Goal: Information Seeking & Learning: Learn about a topic

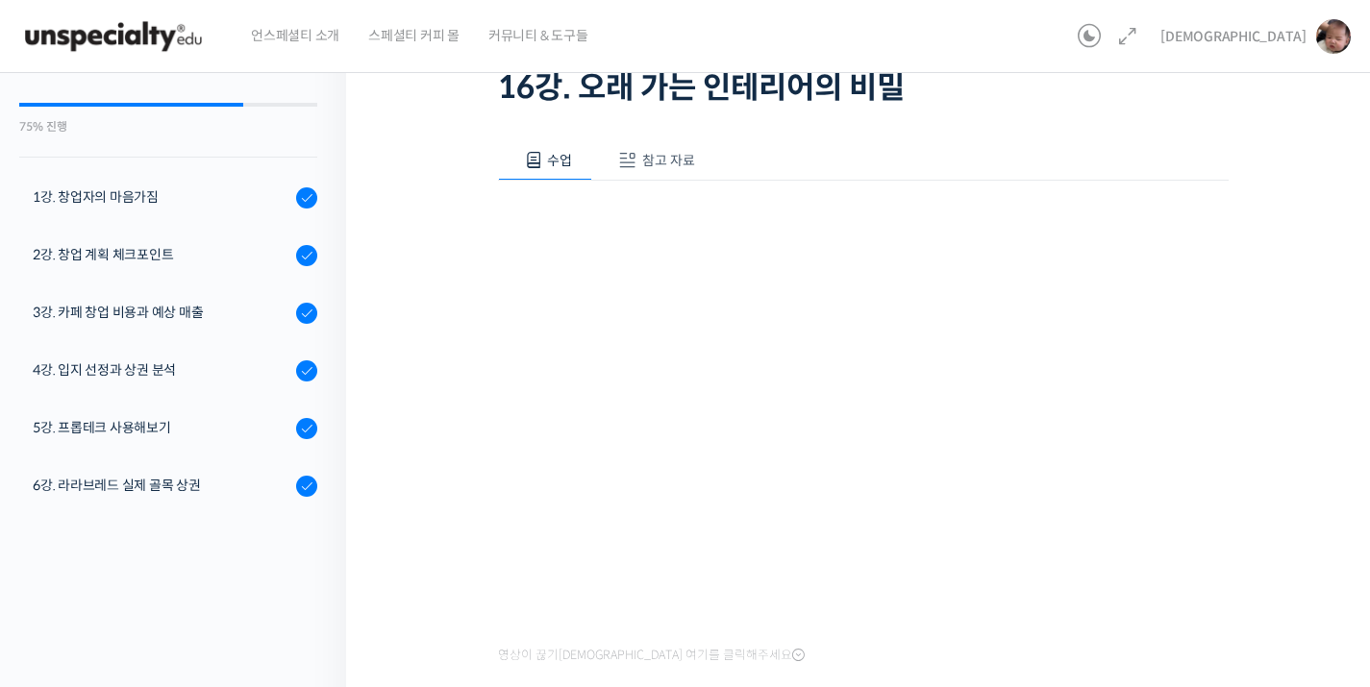
scroll to position [622, 0]
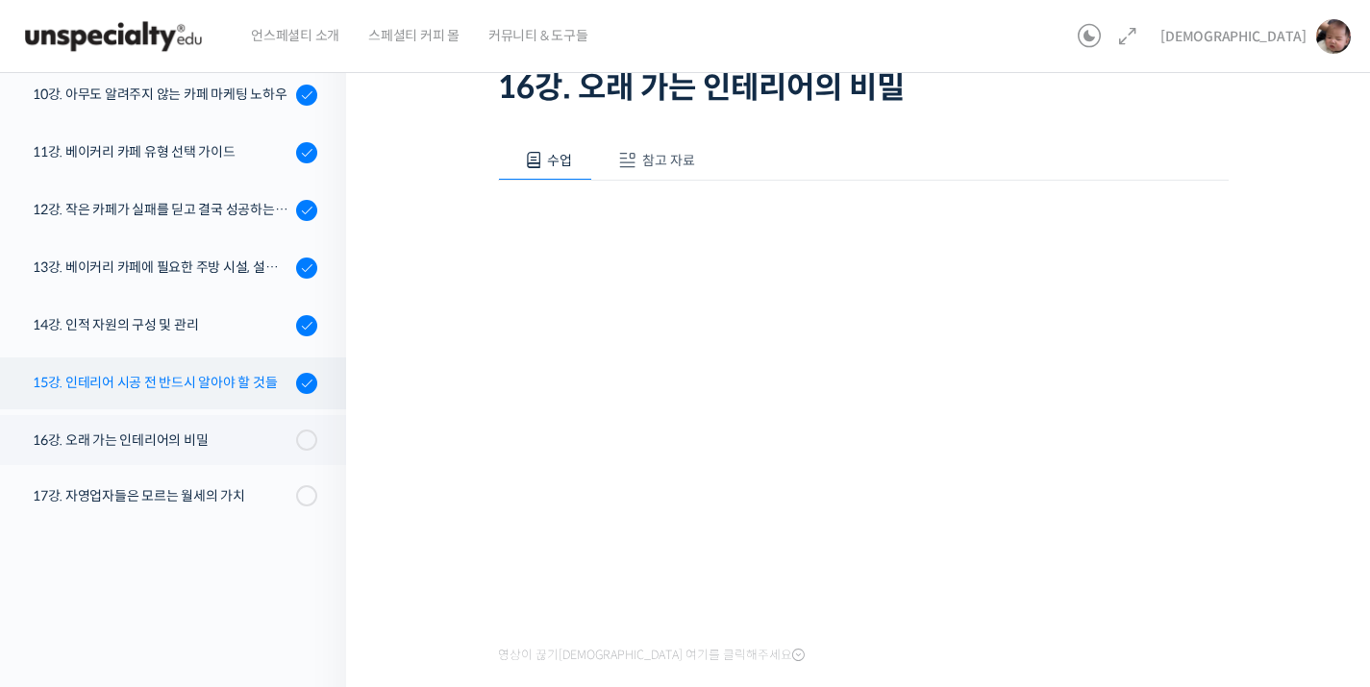
click at [182, 382] on div "15강. 인테리어 시공 전 반드시 알아야 할 것들" at bounding box center [162, 382] width 258 height 21
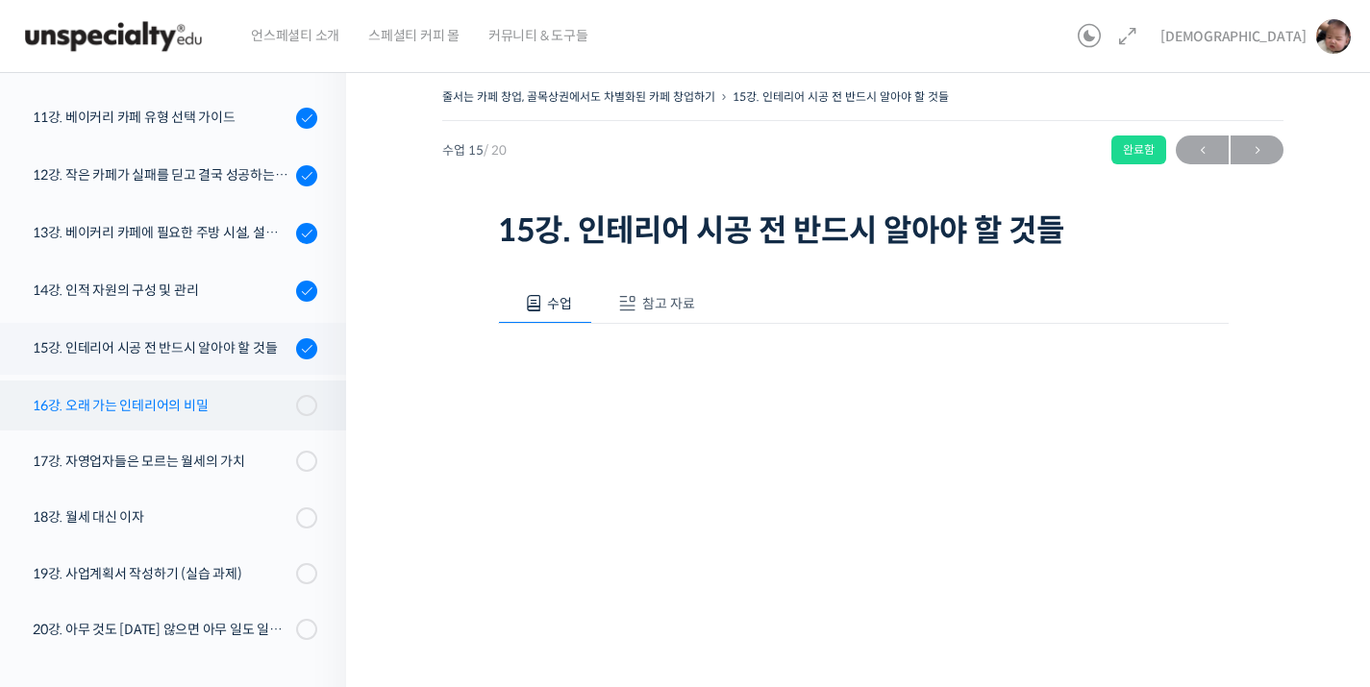
scroll to position [4, 0]
click at [228, 411] on div "16강. 오래 가는 인테리어의 비밀" at bounding box center [162, 404] width 258 height 21
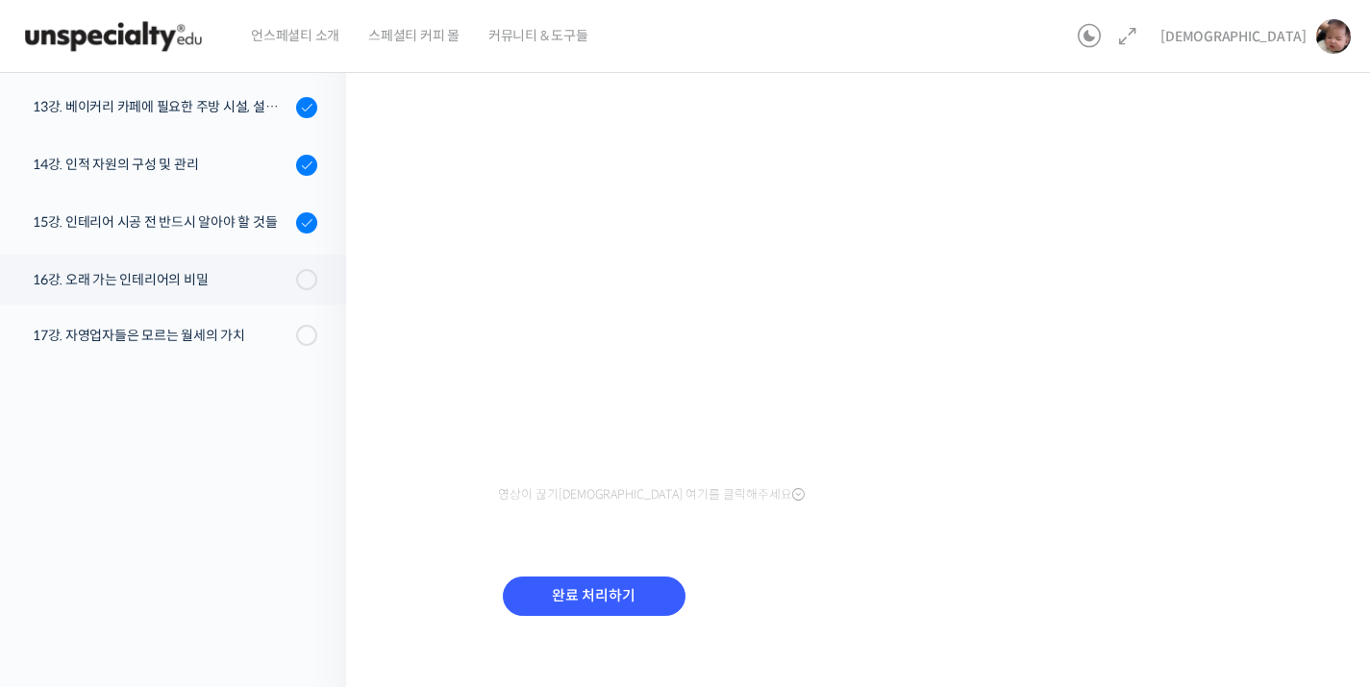
scroll to position [324, 0]
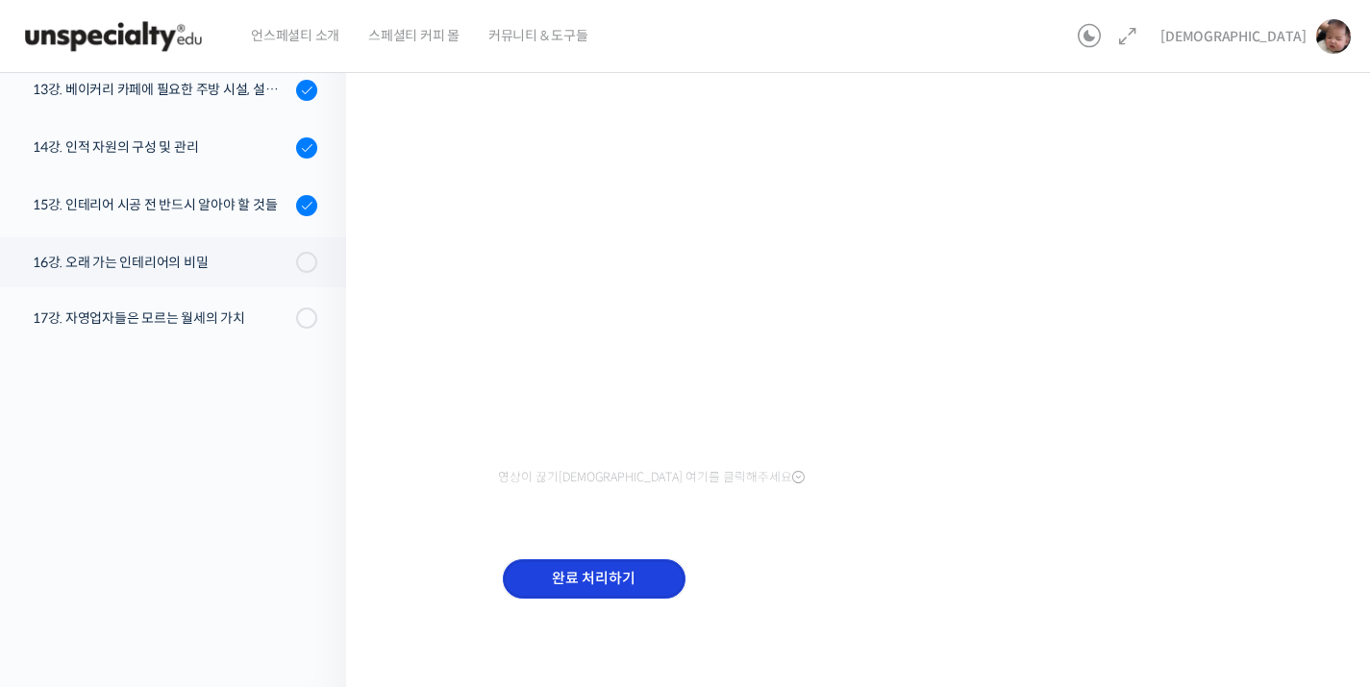
click at [616, 577] on input "완료 처리하기" at bounding box center [594, 578] width 183 height 39
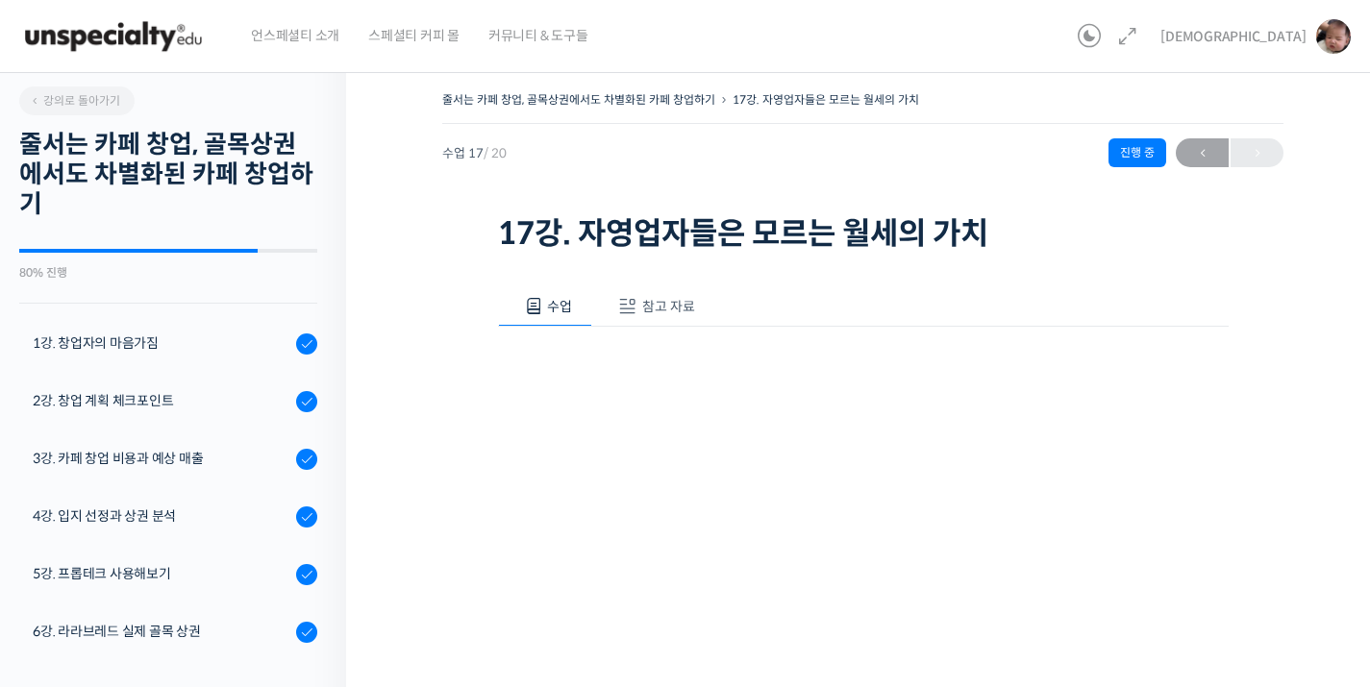
scroll to position [802, 0]
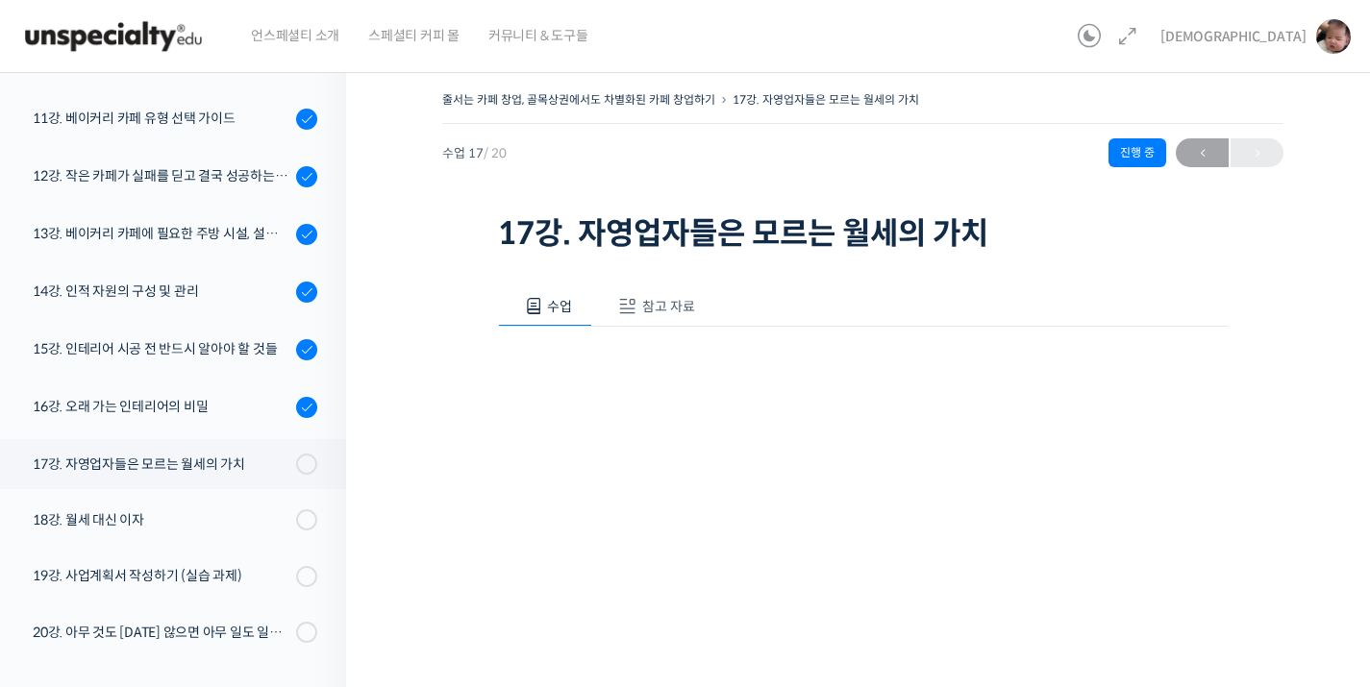
click at [664, 294] on button "참고 자료" at bounding box center [653, 306] width 123 height 40
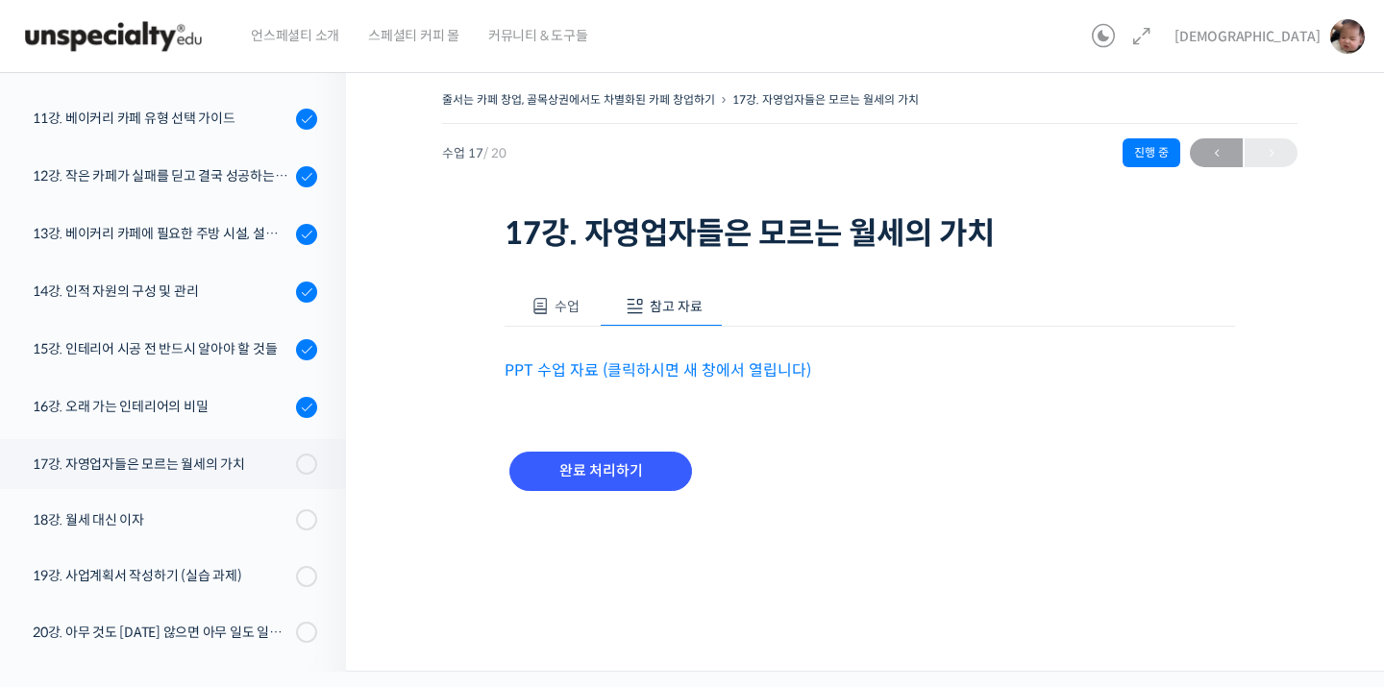
click at [683, 369] on link "PPT 수업 자료 (클릭하시면 새 창에서 열립니다)" at bounding box center [658, 370] width 307 height 20
click at [550, 320] on button "수업" at bounding box center [552, 306] width 95 height 40
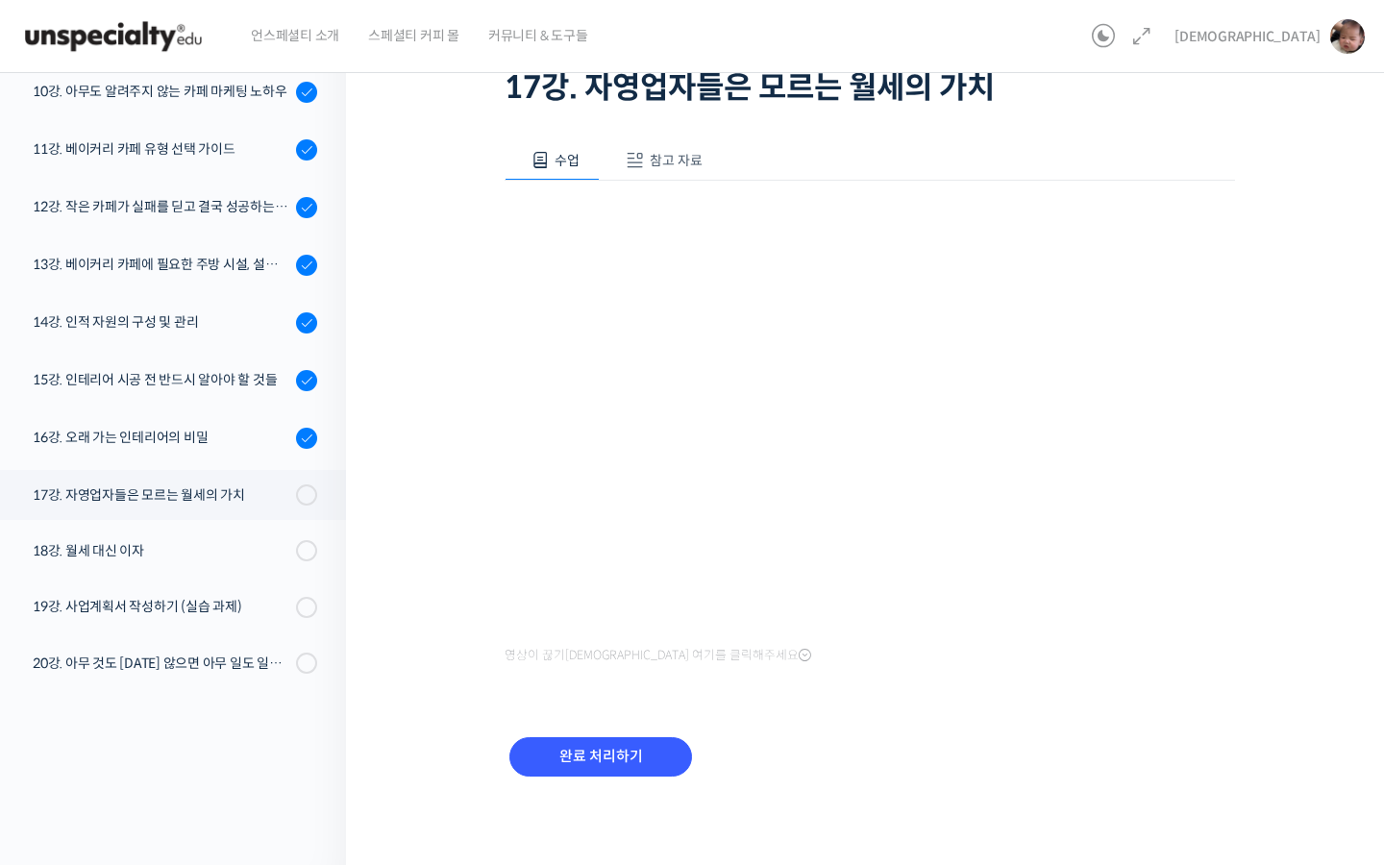
scroll to position [624, 0]
